Goal: Task Accomplishment & Management: Manage account settings

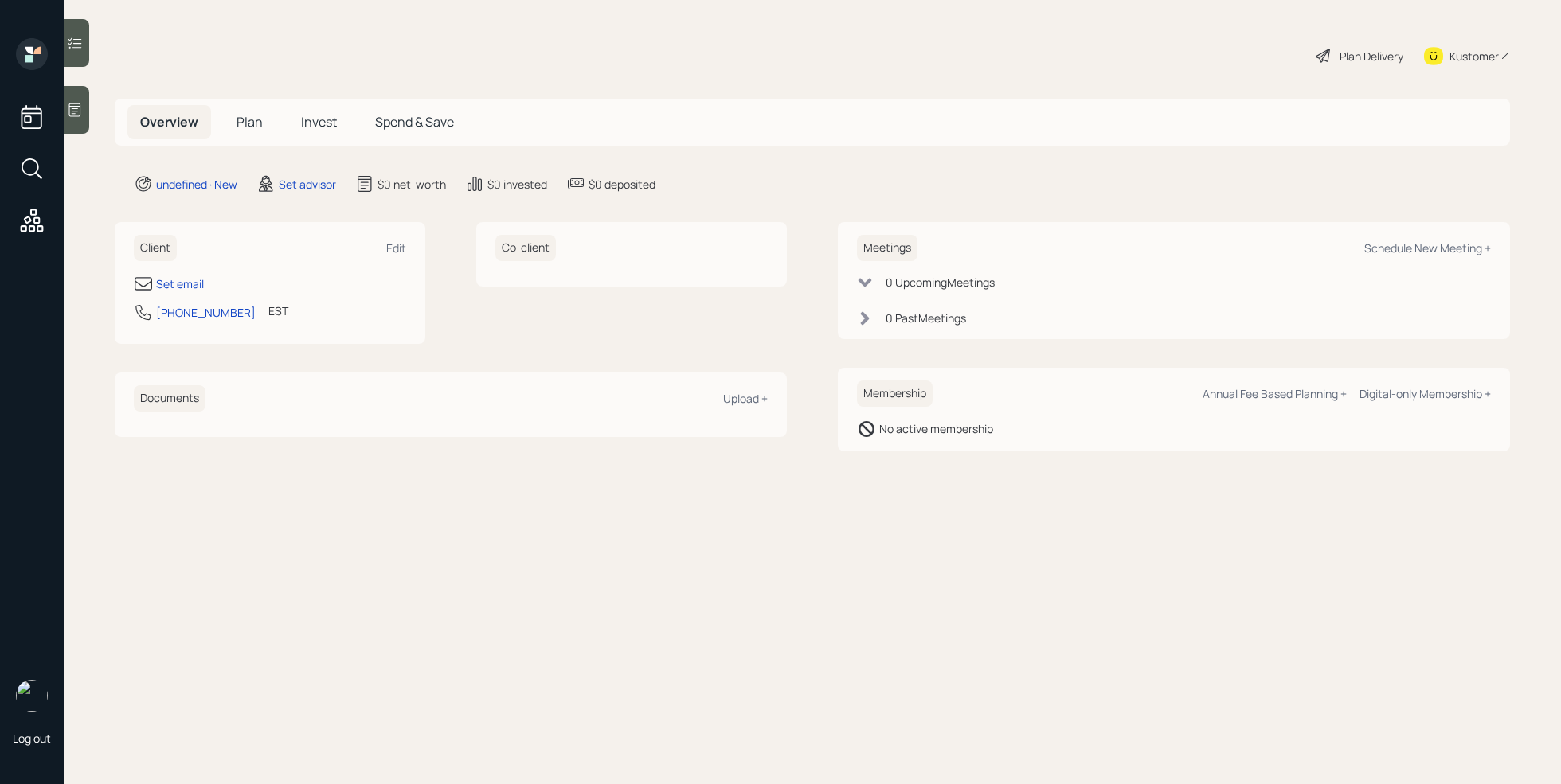
click at [82, 87] on div at bounding box center [76, 109] width 25 height 48
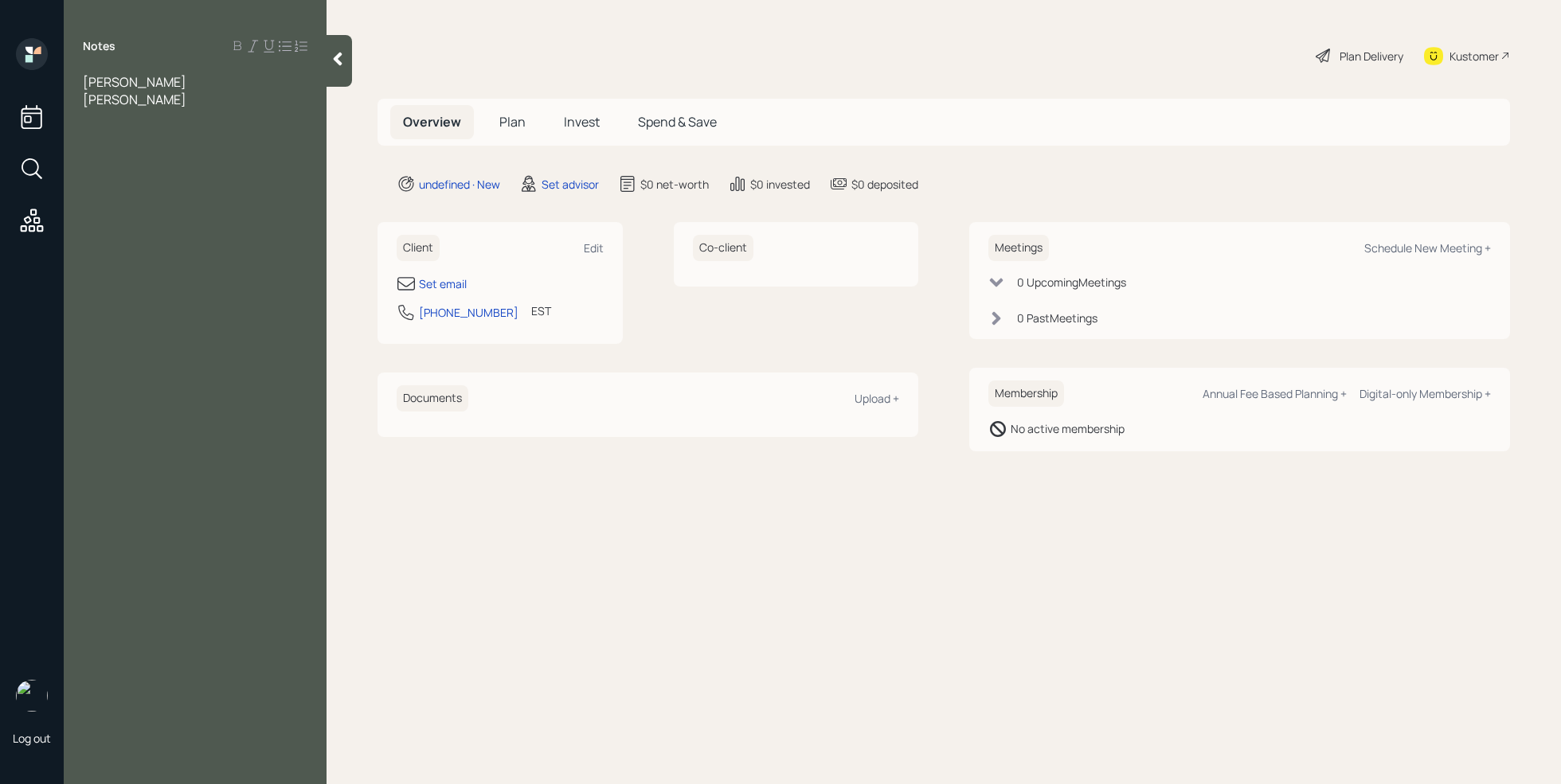
click at [153, 83] on div "[PERSON_NAME]" at bounding box center [195, 82] width 224 height 17
click at [173, 108] on div "Notes [PERSON_NAME] poa [PERSON_NAME]" at bounding box center [195, 401] width 263 height 727
click at [160, 105] on div "[PERSON_NAME]" at bounding box center [195, 100] width 224 height 17
click at [147, 283] on div "Notes [PERSON_NAME] poa [PERSON_NAME]" at bounding box center [195, 401] width 263 height 727
click at [91, 83] on span "[PERSON_NAME]" at bounding box center [134, 82] width 103 height 17
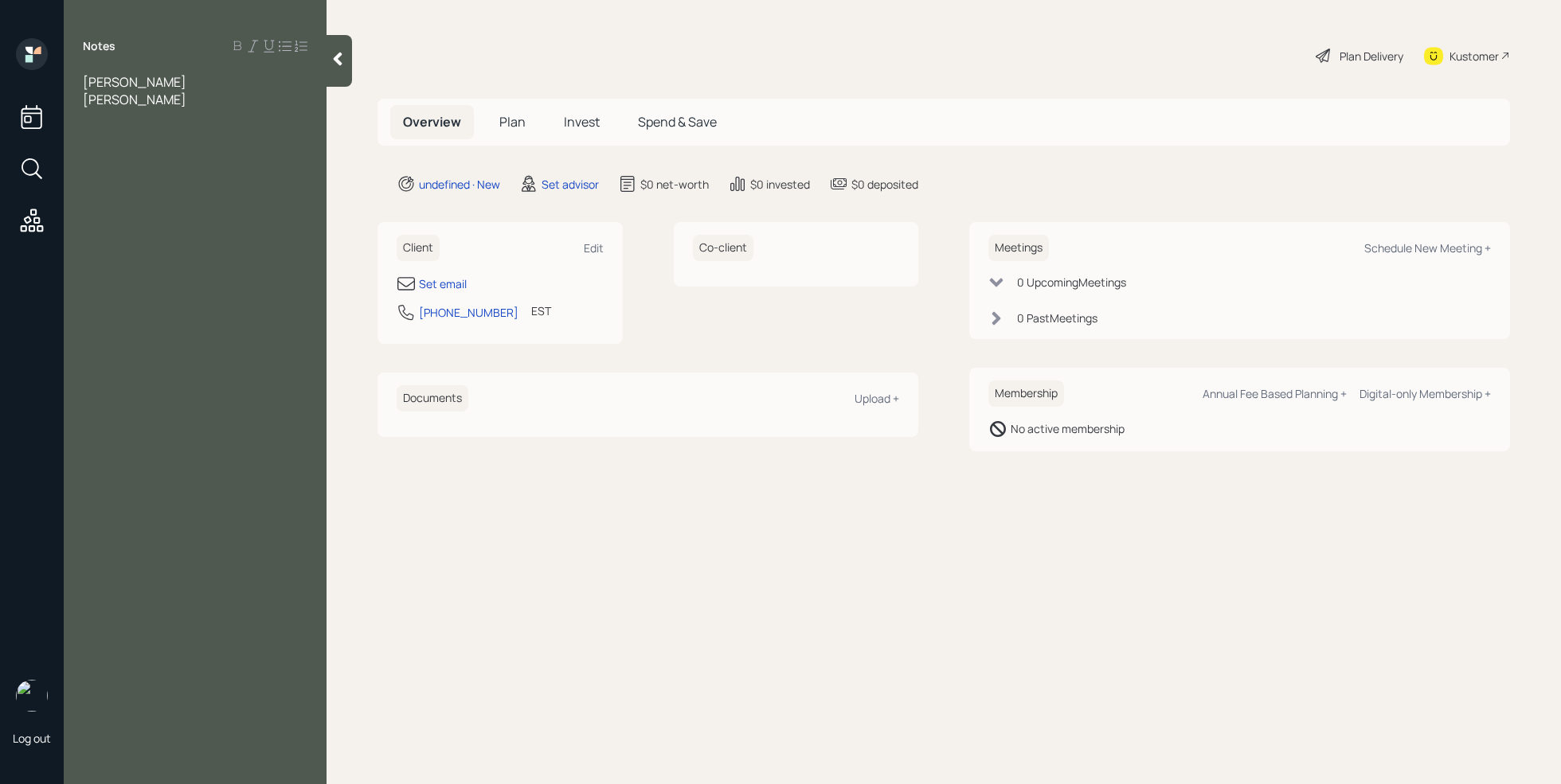
click at [201, 99] on div "[PERSON_NAME]" at bounding box center [195, 100] width 224 height 17
click at [182, 270] on div "Notes Amanda mothers poa londa pybus" at bounding box center [195, 401] width 263 height 727
click at [223, 94] on div "londa pybus" at bounding box center [195, 100] width 224 height 17
click at [105, 120] on div at bounding box center [195, 117] width 224 height 17
click at [120, 165] on div at bounding box center [195, 170] width 224 height 17
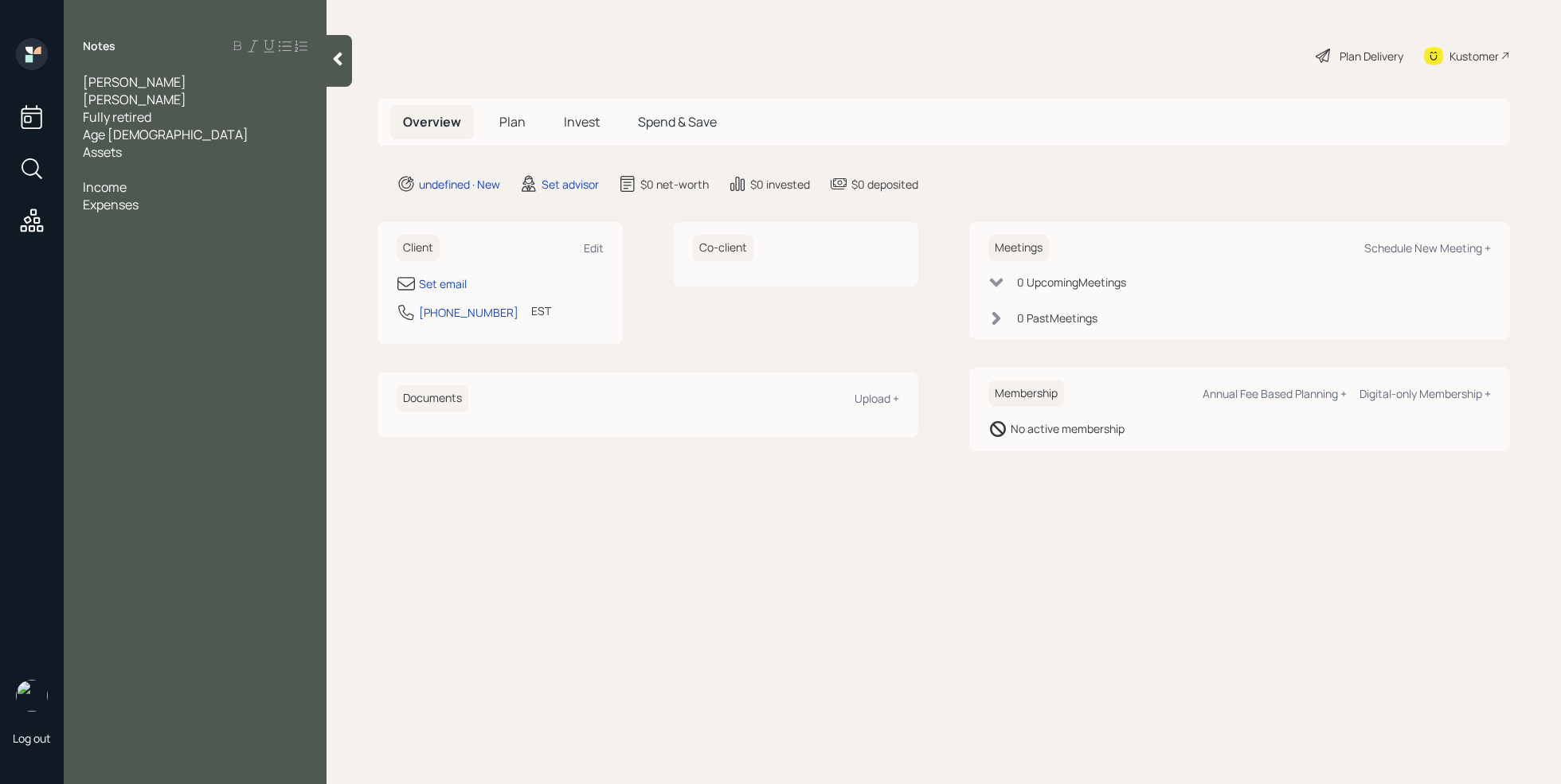
click at [137, 139] on div "Age 75" at bounding box center [195, 134] width 224 height 17
click at [114, 183] on div at bounding box center [195, 187] width 224 height 17
click at [143, 241] on div "Income" at bounding box center [195, 239] width 224 height 17
click at [155, 293] on div "Expenses" at bounding box center [195, 292] width 224 height 17
click at [221, 389] on div "in the middle of a workers' comp from her father passing" at bounding box center [195, 388] width 224 height 35
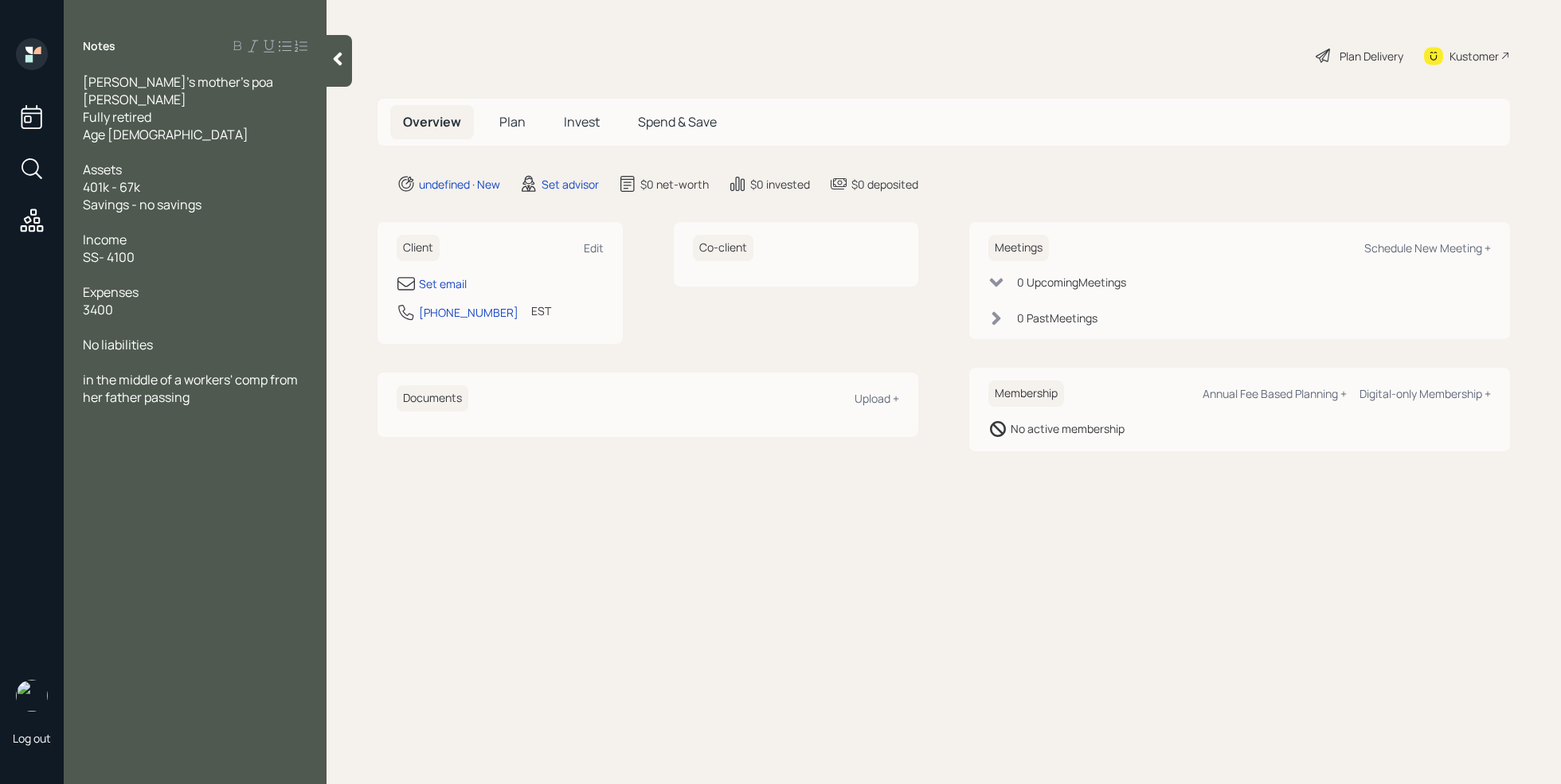
click at [205, 398] on div "in the middle of a workers' comp from her father passing" at bounding box center [195, 388] width 224 height 35
click at [151, 152] on div at bounding box center [195, 152] width 224 height 17
click at [223, 399] on div "in the middle of a workers' comp from her father passing" at bounding box center [195, 388] width 224 height 35
click at [111, 448] on span "lummp sum from father passing" at bounding box center [176, 450] width 185 height 17
click at [276, 460] on div at bounding box center [195, 467] width 224 height 17
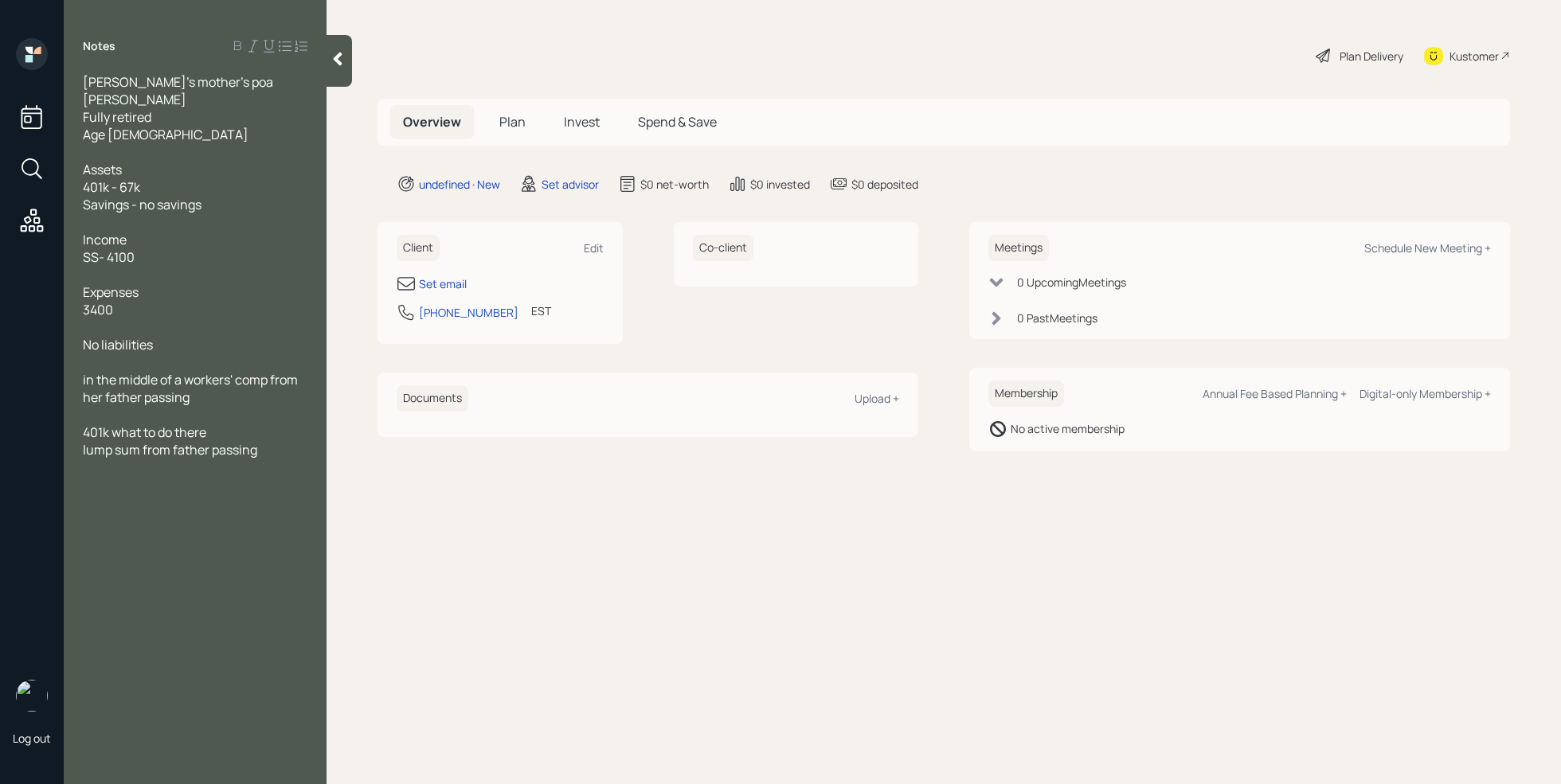
click at [258, 424] on div "401k what to do there" at bounding box center [195, 432] width 224 height 17
click at [270, 450] on div "lump sum from father passing" at bounding box center [195, 450] width 224 height 17
click at [446, 282] on div "Set email" at bounding box center [442, 283] width 48 height 16
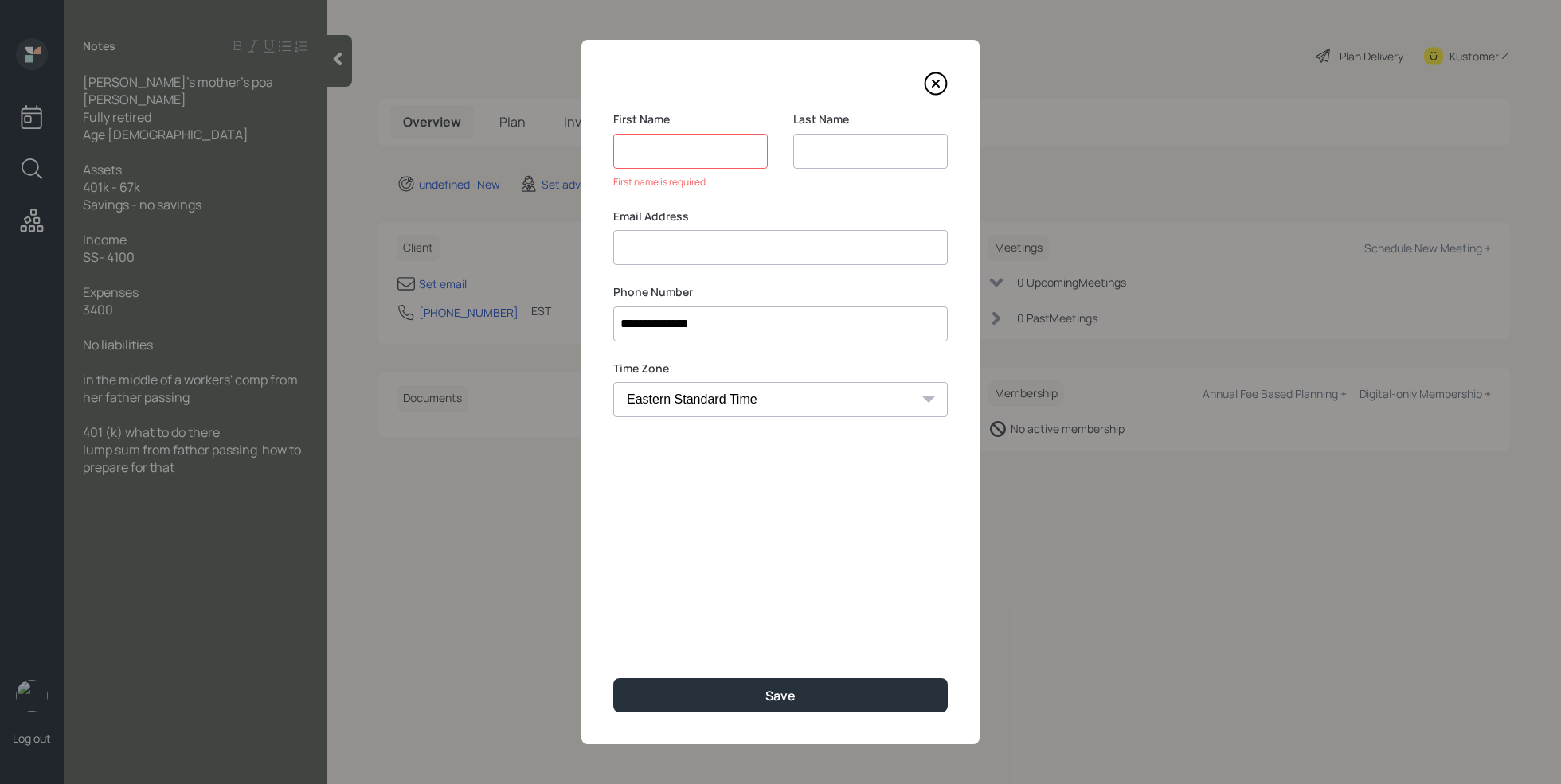
click at [656, 228] on div "Email Address" at bounding box center [781, 237] width 335 height 57
click at [651, 237] on input at bounding box center [781, 248] width 335 height 35
type input "amanda.tybus1@gmail.com"
click at [724, 133] on input at bounding box center [691, 151] width 154 height 35
click at [860, 146] on input at bounding box center [870, 151] width 154 height 35
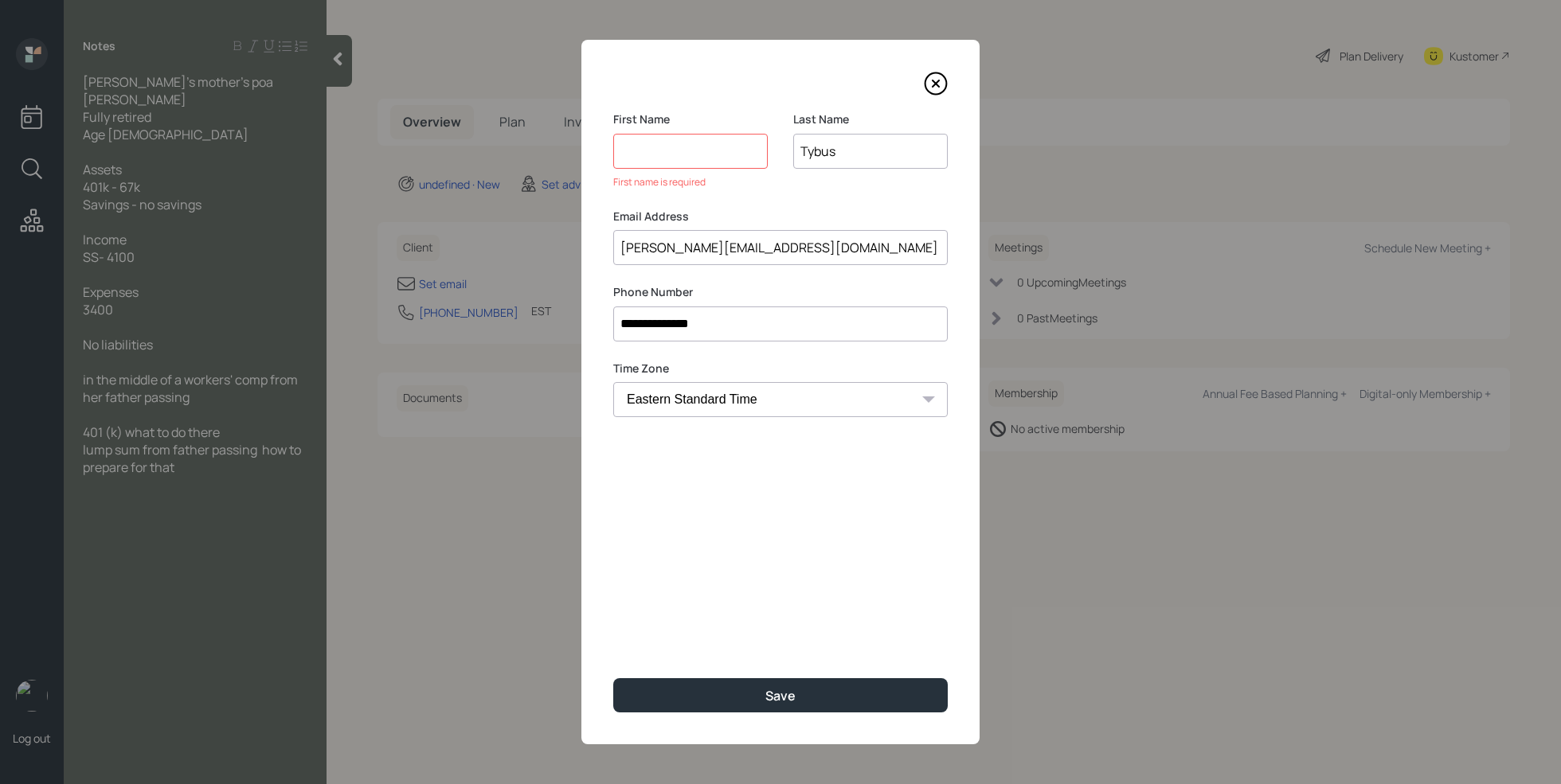
type input "Tybus"
click at [735, 157] on input at bounding box center [691, 151] width 154 height 35
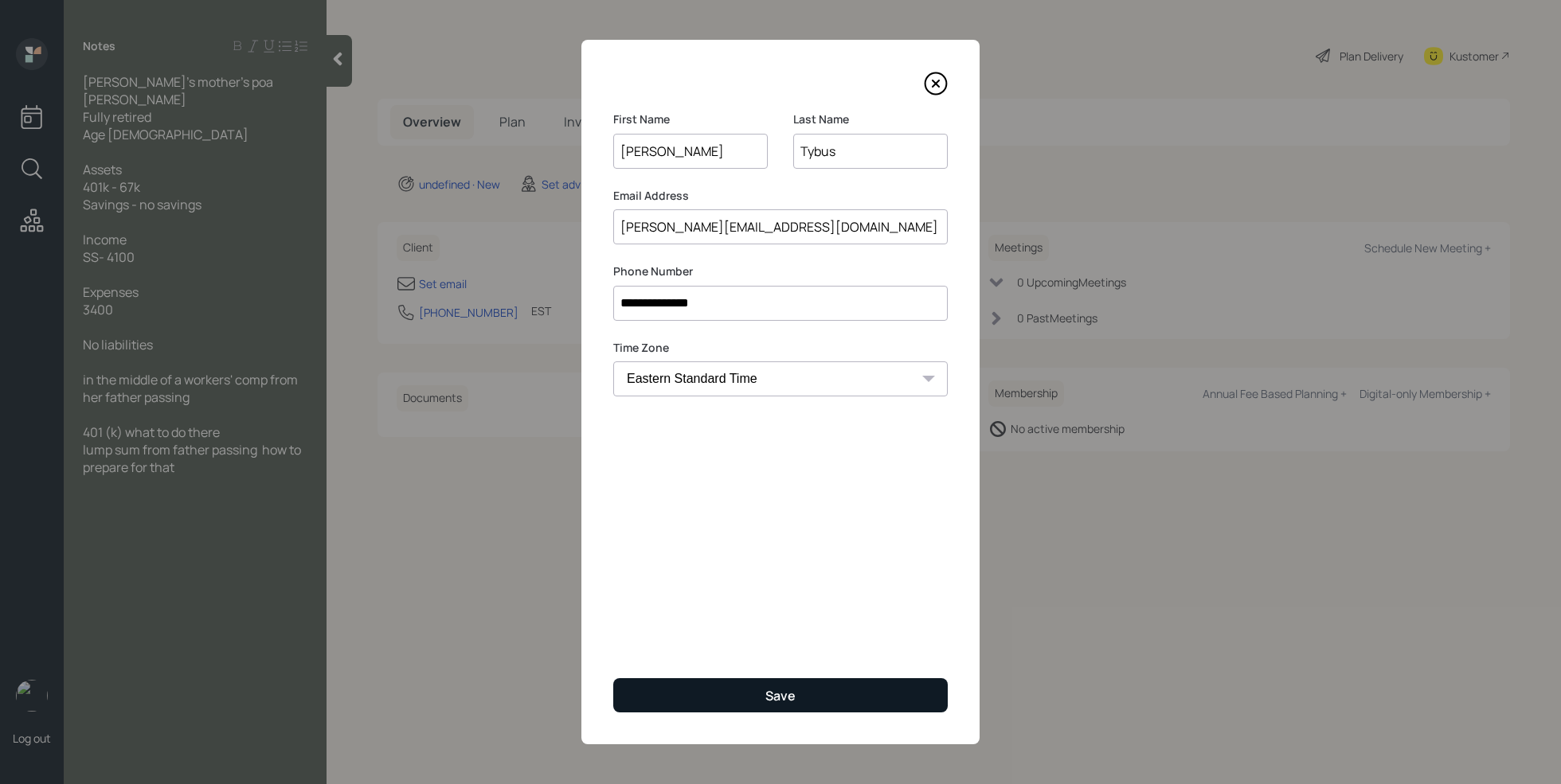
type input "Londa"
click at [763, 702] on button "Save" at bounding box center [781, 696] width 335 height 35
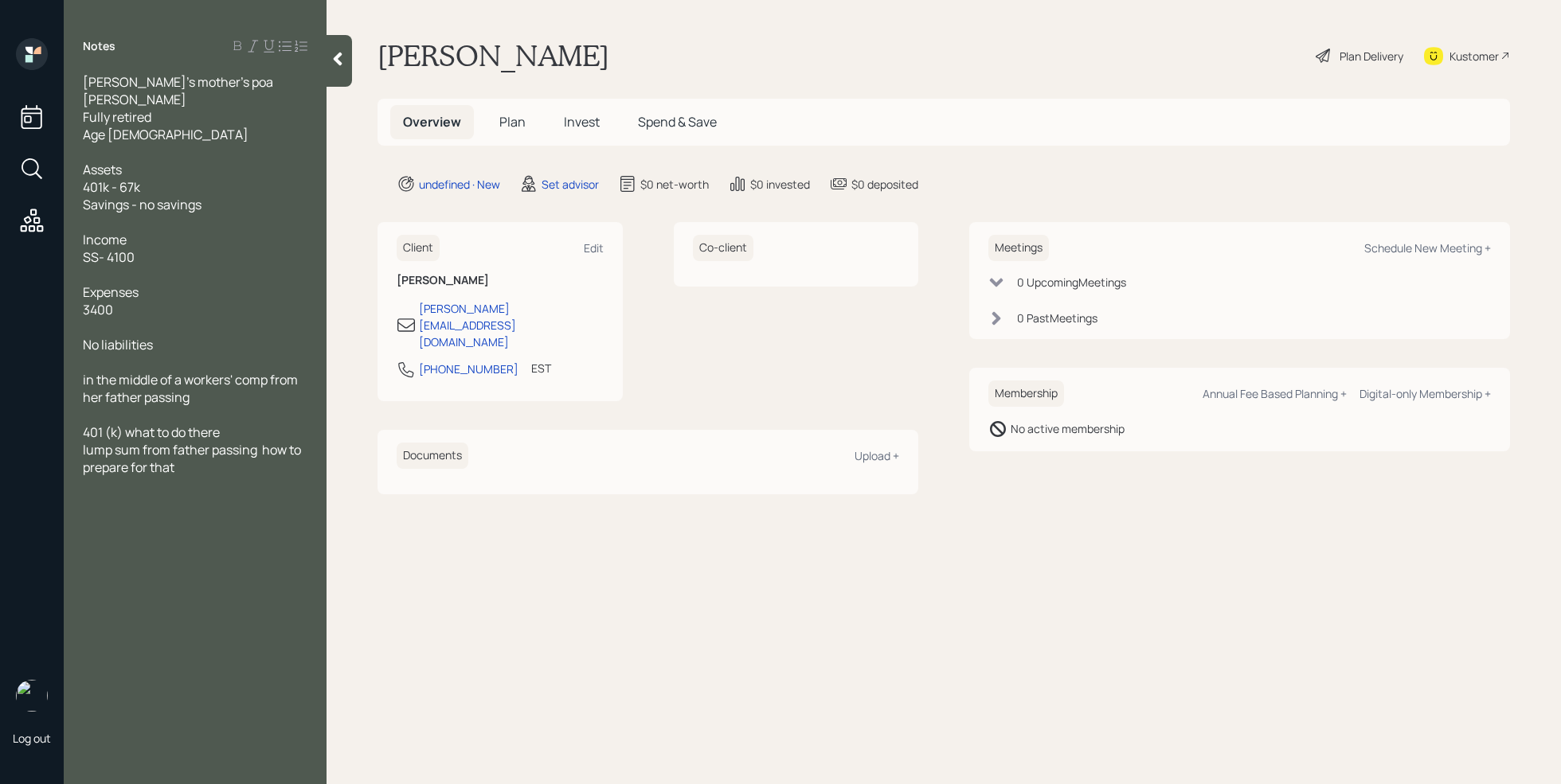
click at [1434, 260] on div "Meetings Schedule New Meeting +" at bounding box center [1239, 248] width 503 height 26
click at [1434, 255] on div "Schedule New Meeting +" at bounding box center [1428, 248] width 127 height 15
select select "round-robin"
click at [140, 79] on span "Amanda's mother's poa" at bounding box center [179, 82] width 191 height 17
click at [128, 100] on span "londa pybus" at bounding box center [134, 100] width 103 height 17
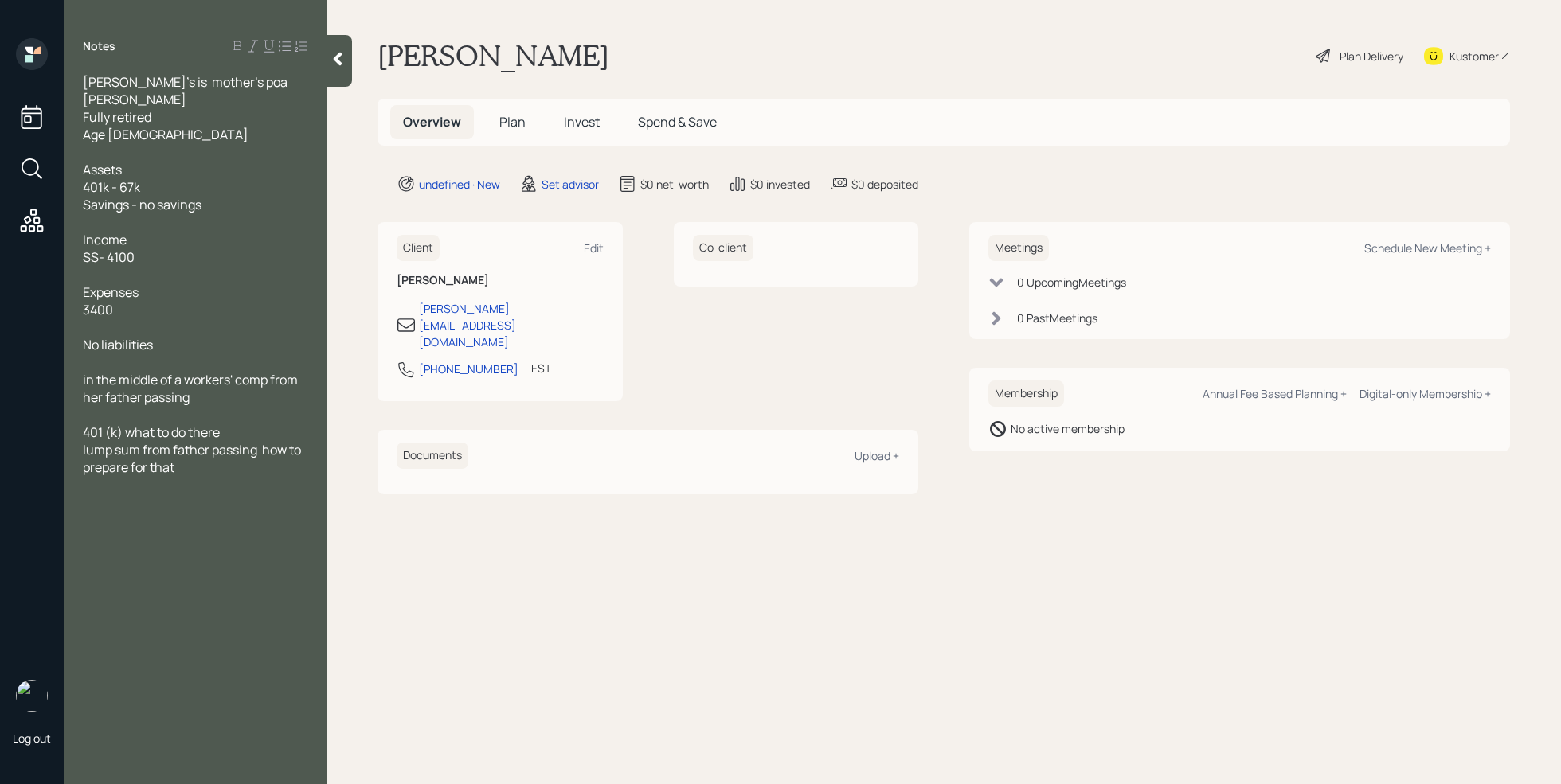
click at [239, 435] on div "401 (k) what to do there" at bounding box center [195, 432] width 224 height 17
click at [84, 450] on span "lump sum from father passing how to prepare for that" at bounding box center [193, 458] width 221 height 35
click at [209, 476] on div "going to be receiving lump sum from father passing, how to prepare for that" at bounding box center [195, 458] width 224 height 35
click at [226, 503] on div "going to be receiving lump sum from father passing, how to prepare for that. sh…" at bounding box center [195, 476] width 224 height 70
click at [260, 515] on div at bounding box center [195, 520] width 224 height 17
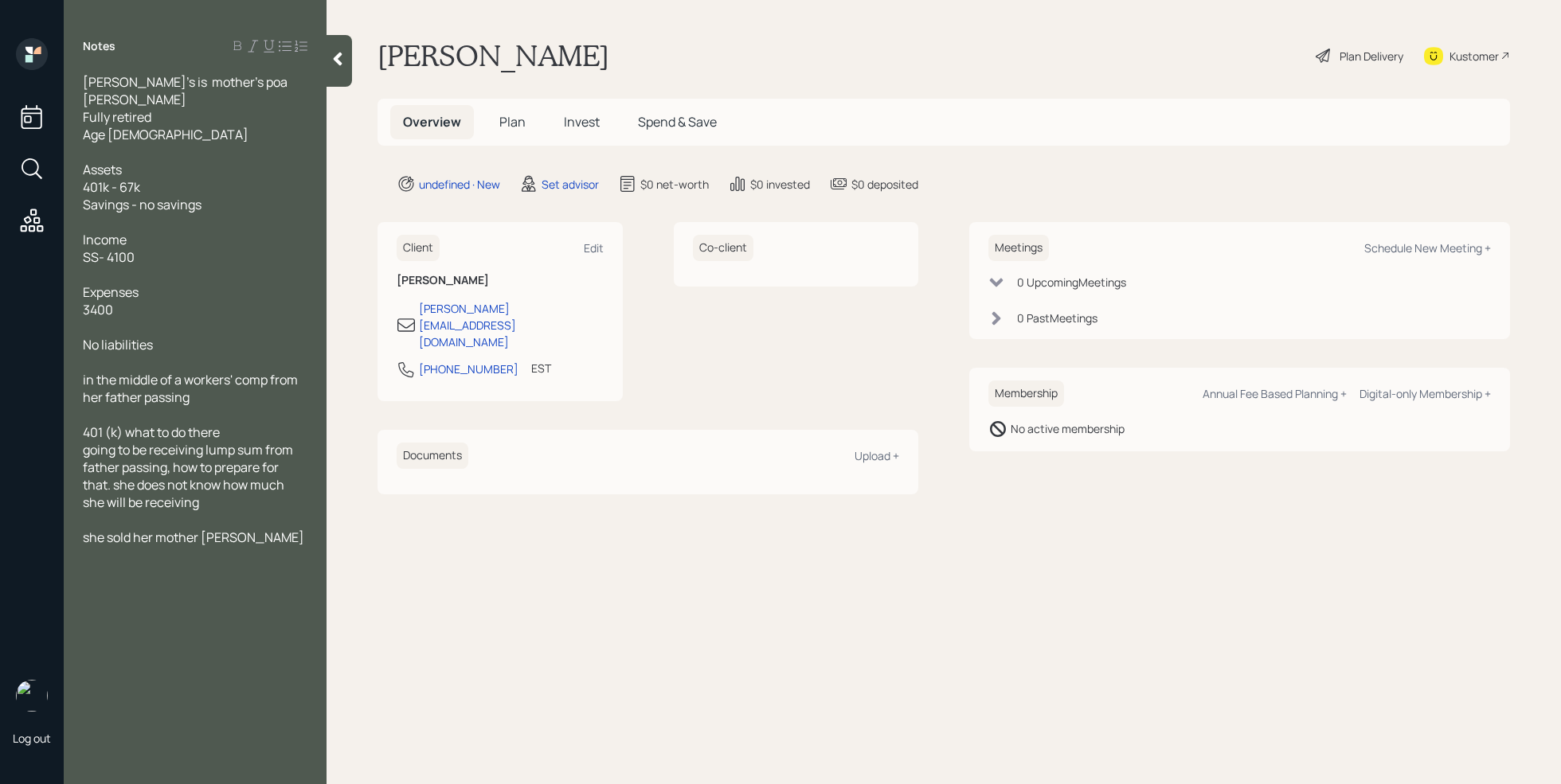
click at [260, 541] on div "she sold her mother shouse" at bounding box center [195, 537] width 224 height 17
click at [208, 538] on span "she sold her mother shouse but did not say what she did with the funds can mayb…" at bounding box center [196, 563] width 226 height 70
click at [354, 152] on main "Londa Tybus Plan Delivery Kustomer Overview Plan Invest Spend & Save undefined …" at bounding box center [944, 392] width 1234 height 784
click at [335, 61] on icon at bounding box center [337, 59] width 16 height 16
